Goal: Information Seeking & Learning: Learn about a topic

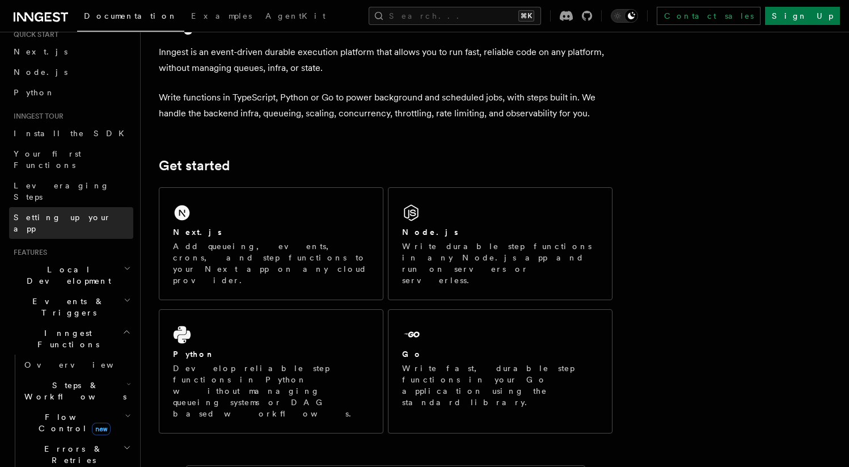
scroll to position [66, 0]
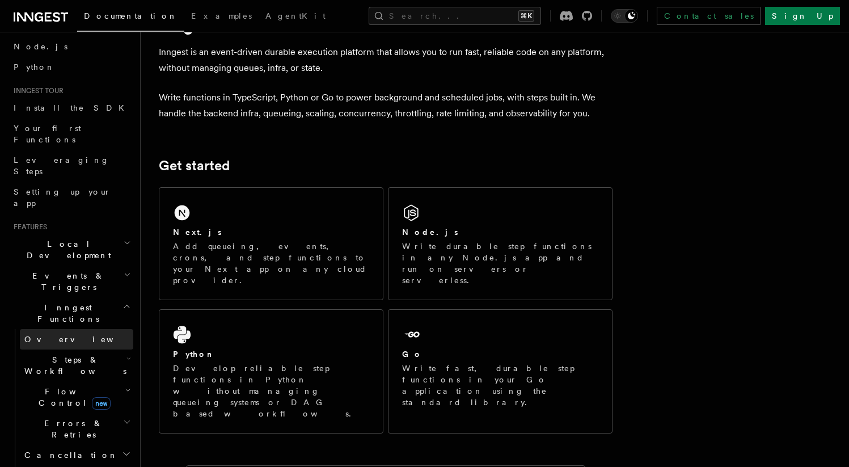
click at [43, 335] on span "Overview" at bounding box center [82, 339] width 117 height 9
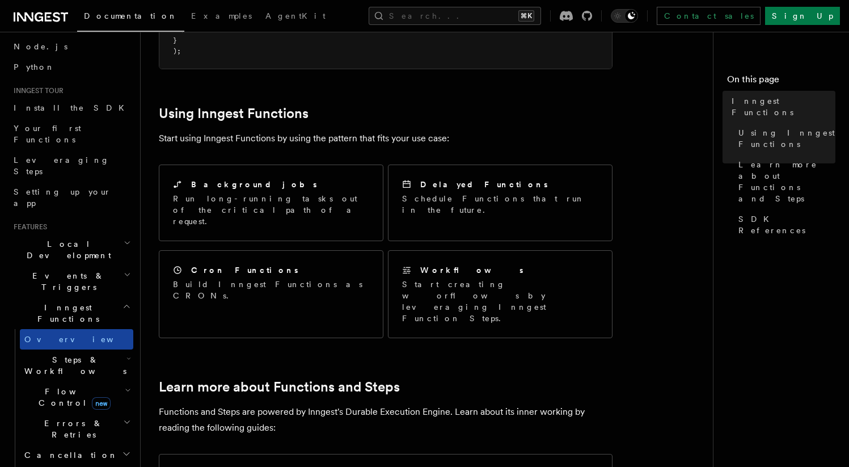
scroll to position [81, 0]
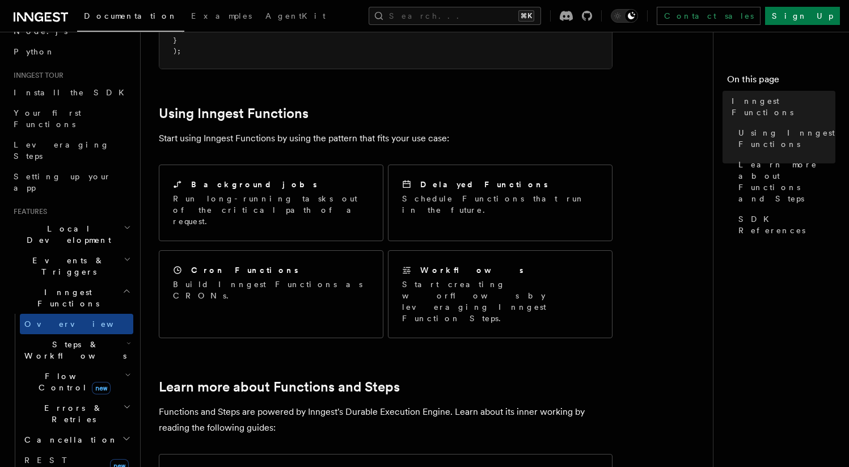
click at [66, 370] on span "Flow Control new" at bounding box center [72, 381] width 105 height 23
click at [63, 370] on span "Flow Control new" at bounding box center [72, 381] width 105 height 23
click at [45, 339] on span "Steps & Workflows" at bounding box center [73, 350] width 107 height 23
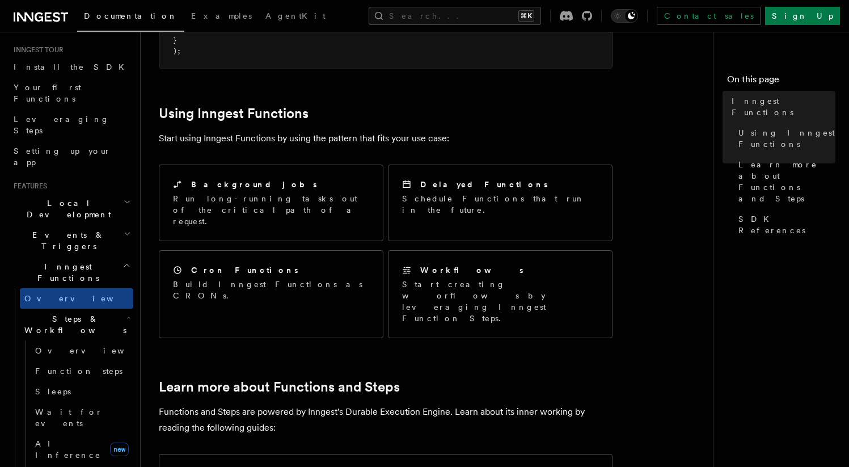
scroll to position [114, 0]
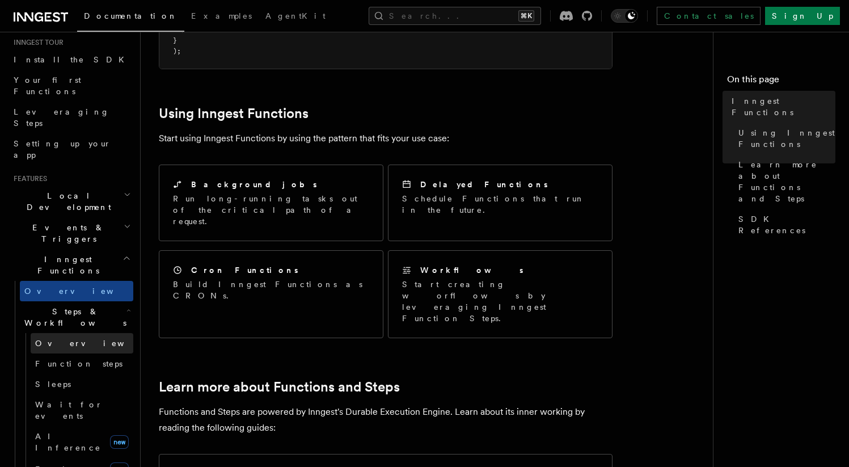
click at [47, 339] on span "Overview" at bounding box center [93, 343] width 117 height 9
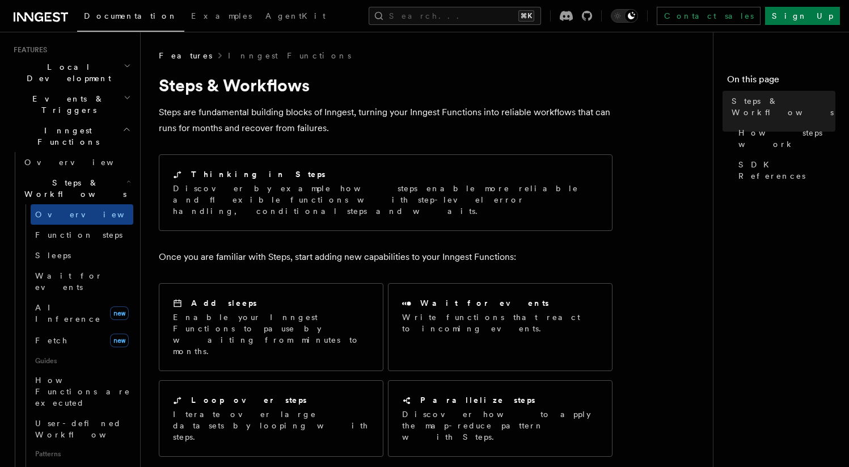
scroll to position [268, 0]
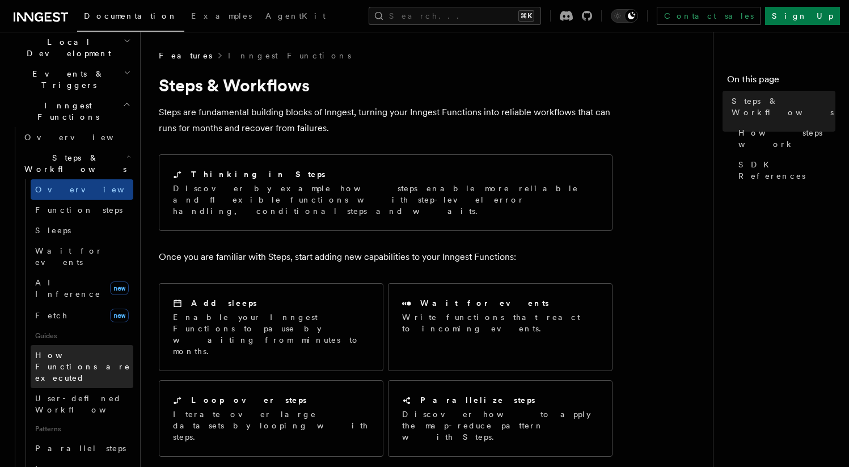
click at [56, 350] on span "How Functions are executed" at bounding box center [84, 367] width 98 height 34
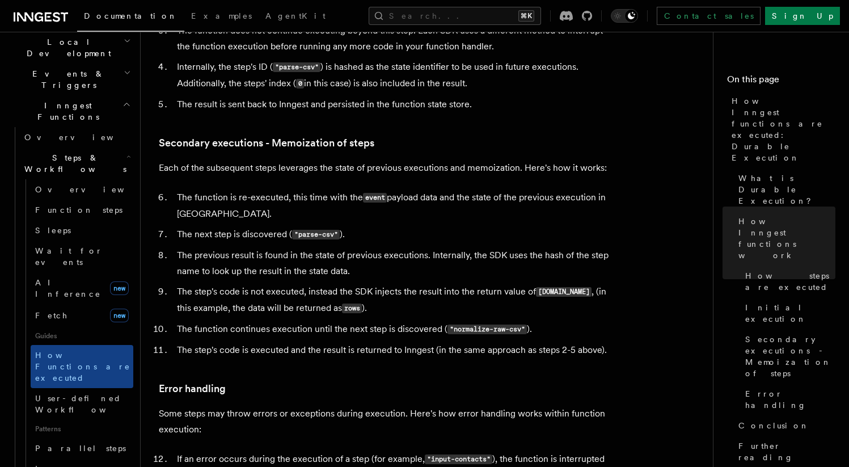
scroll to position [1533, 0]
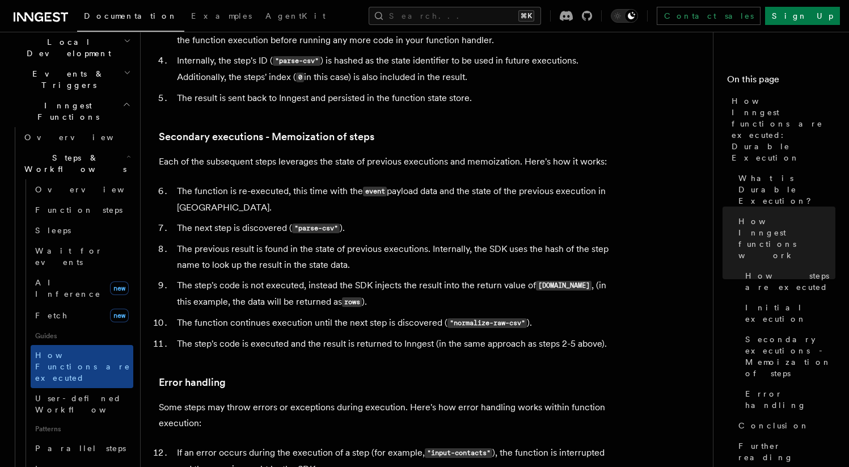
click at [269, 241] on li "The previous result is found in the state of previous executions. Internally, t…" at bounding box center [393, 257] width 439 height 32
